Goal: Find specific fact: Find specific fact

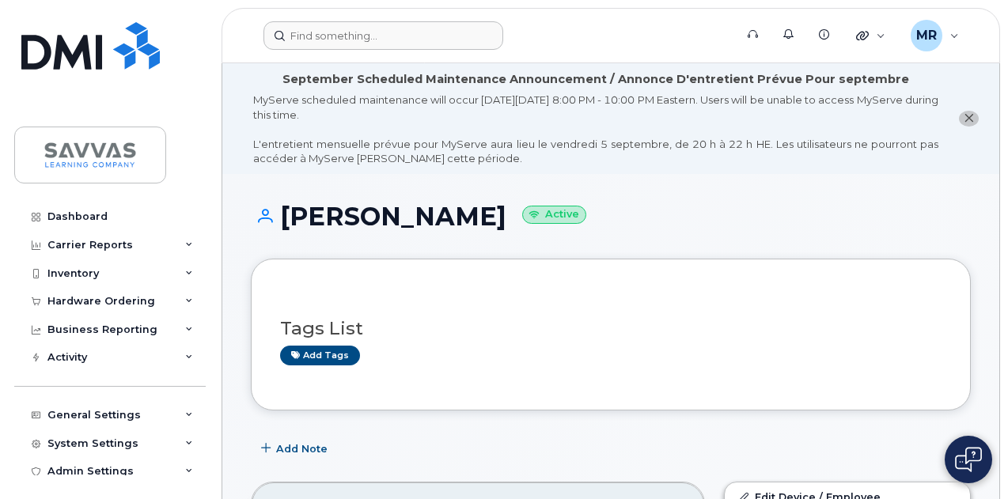
scroll to position [396, 0]
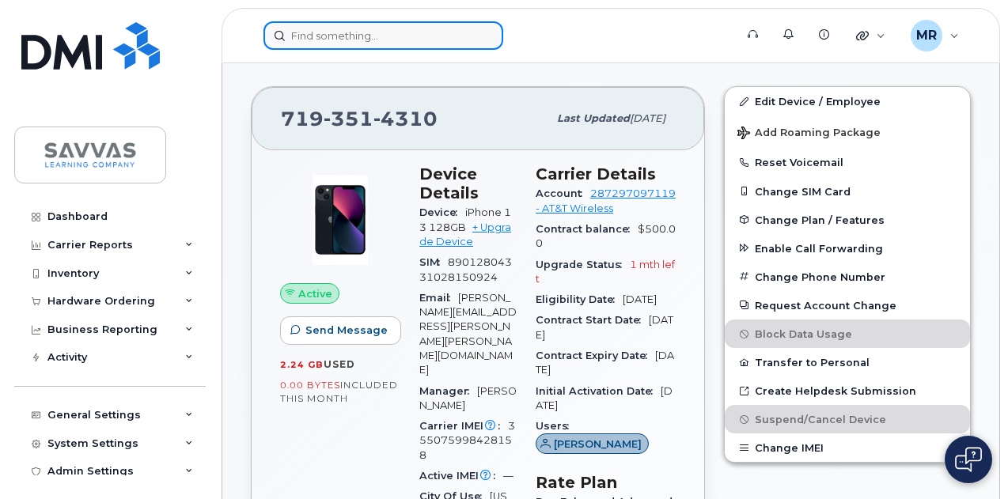
click at [415, 34] on input at bounding box center [383, 35] width 240 height 28
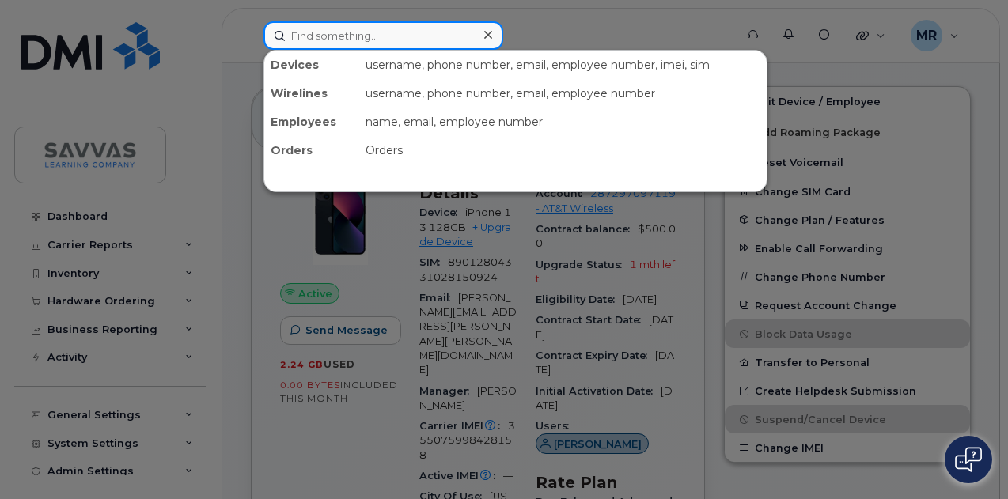
paste input "[PHONE_NUMBER]"
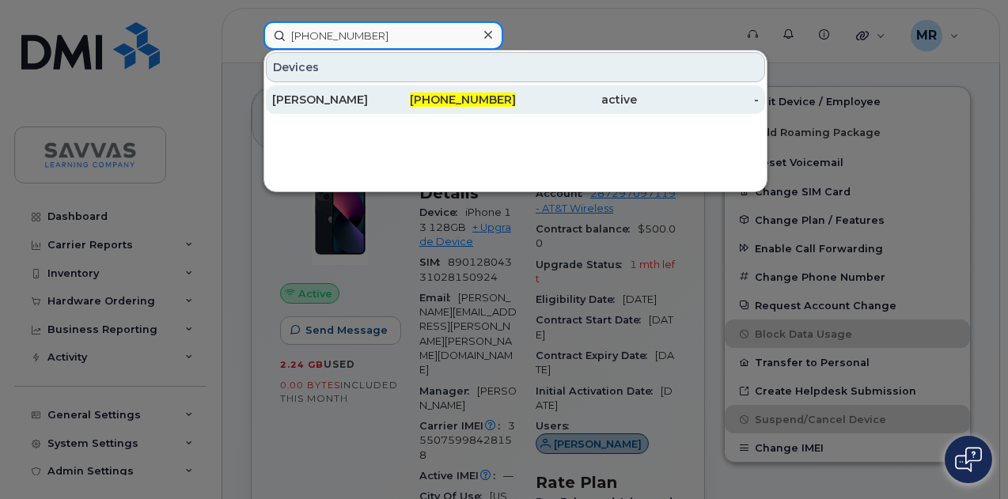
type input "[PHONE_NUMBER]"
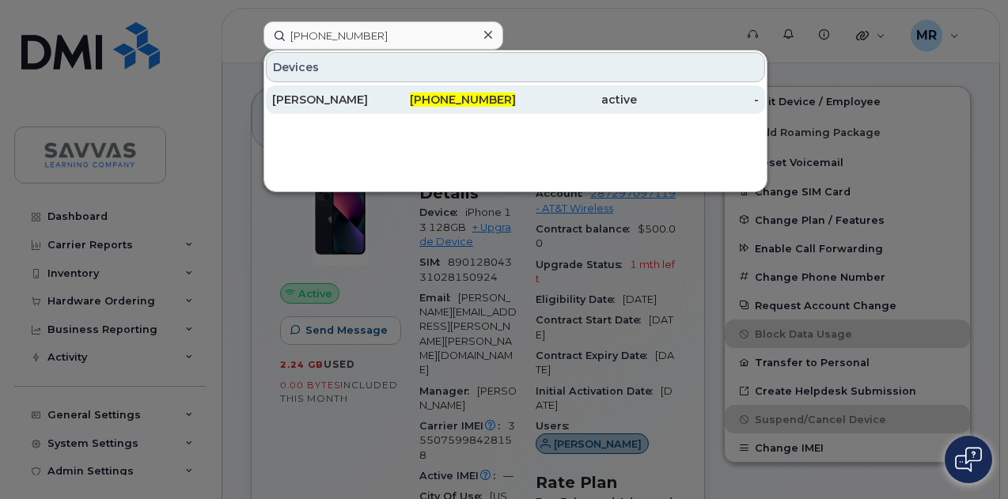
click at [470, 92] on div "[PHONE_NUMBER]" at bounding box center [455, 100] width 122 height 16
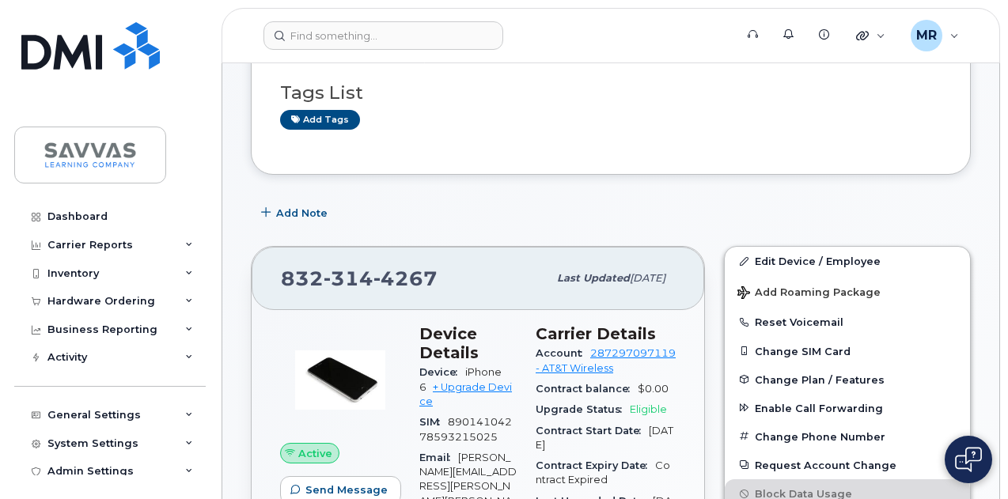
scroll to position [237, 0]
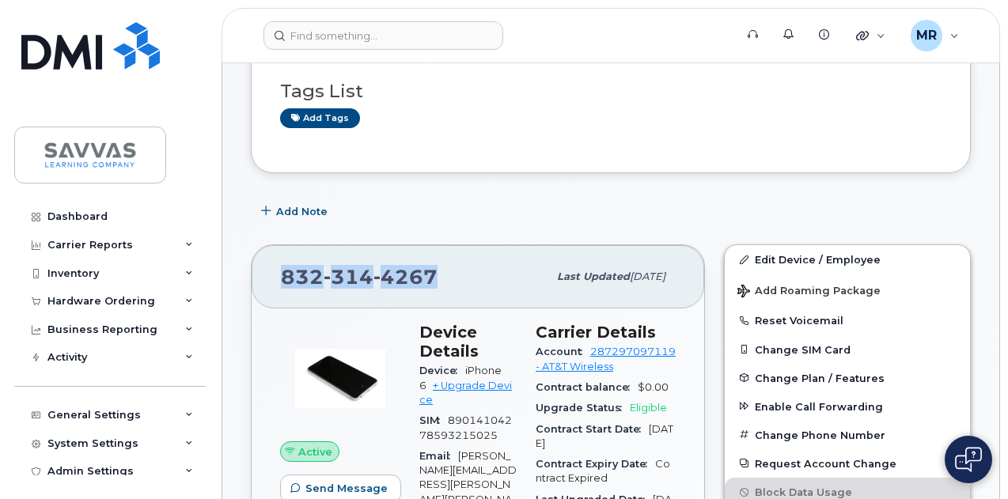
drag, startPoint x: 435, startPoint y: 273, endPoint x: 285, endPoint y: 282, distance: 150.6
click at [285, 282] on div "832 314 4267" at bounding box center [414, 276] width 267 height 33
copy span "832 314 4267"
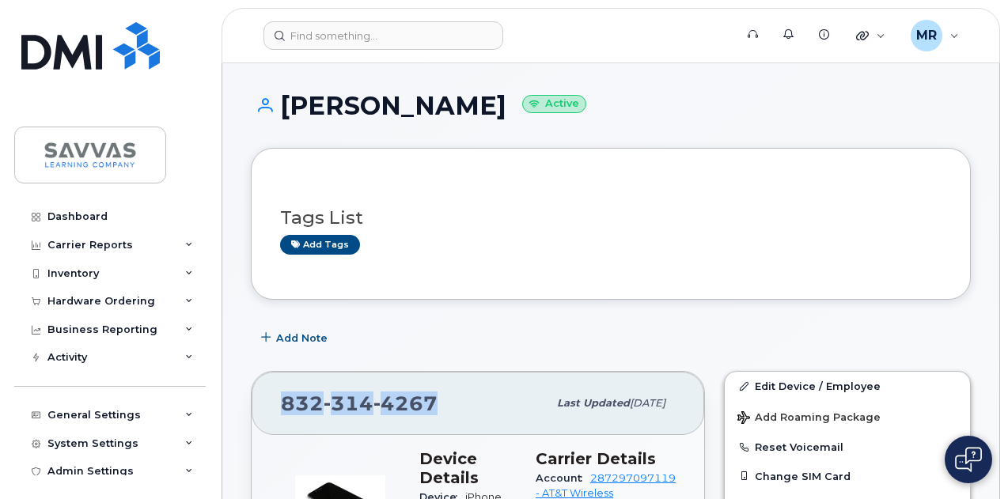
scroll to position [0, 0]
